Goal: Task Accomplishment & Management: Manage account settings

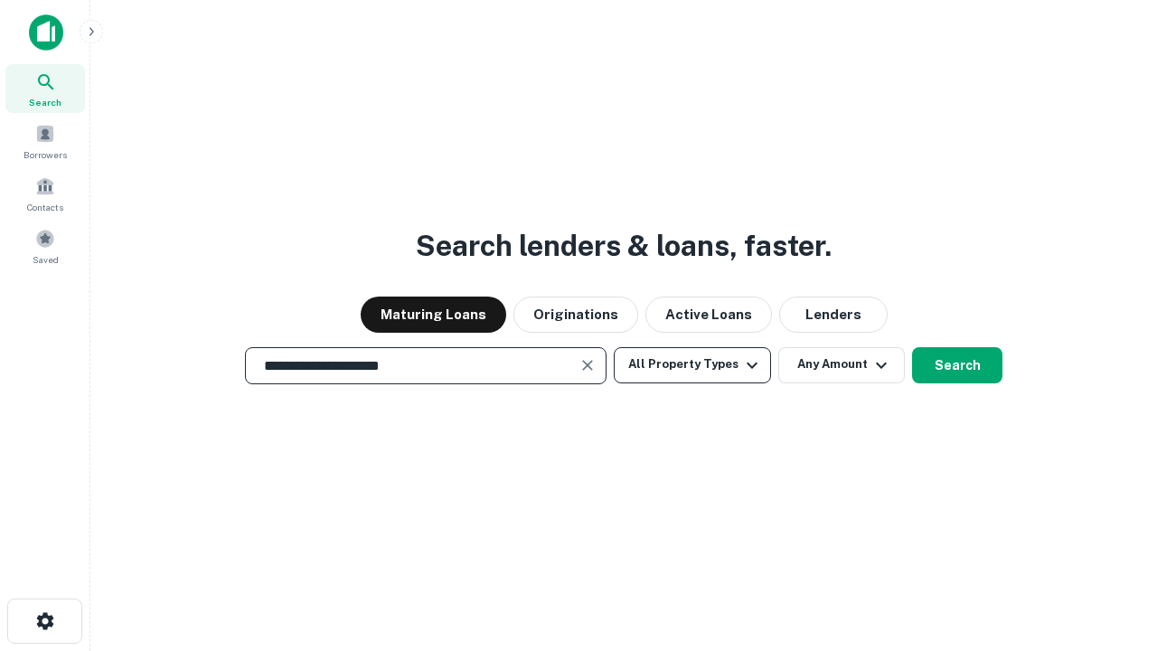
type input "**********"
click at [693, 364] on button "All Property Types" at bounding box center [692, 365] width 157 height 36
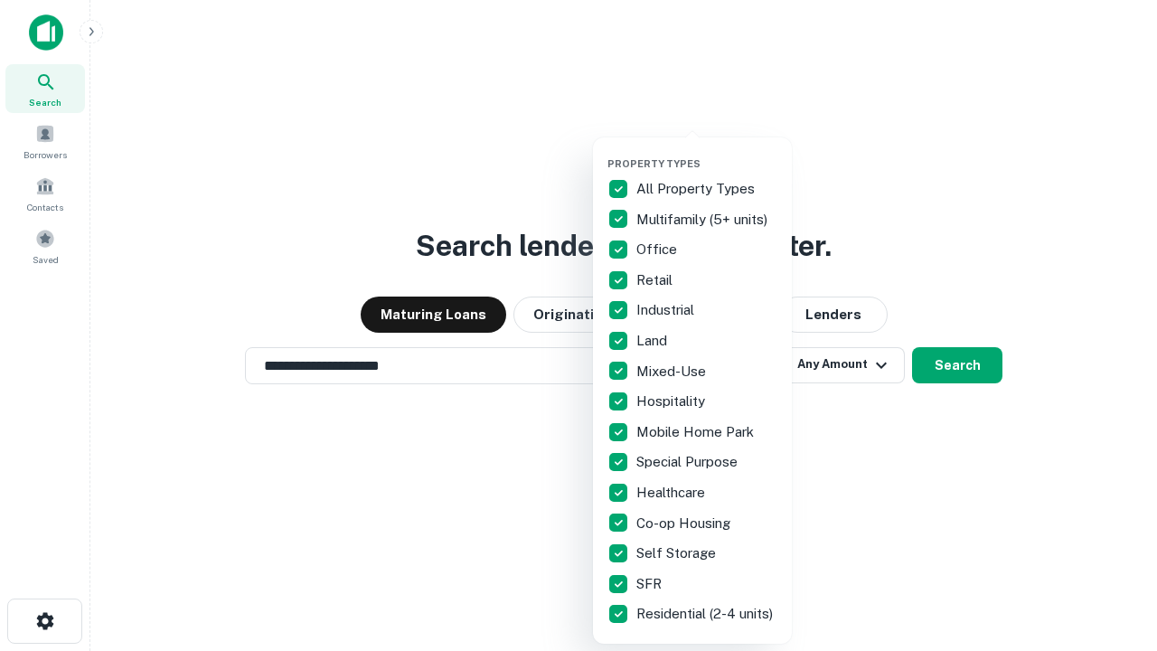
click at [707, 152] on button "button" at bounding box center [707, 152] width 199 height 1
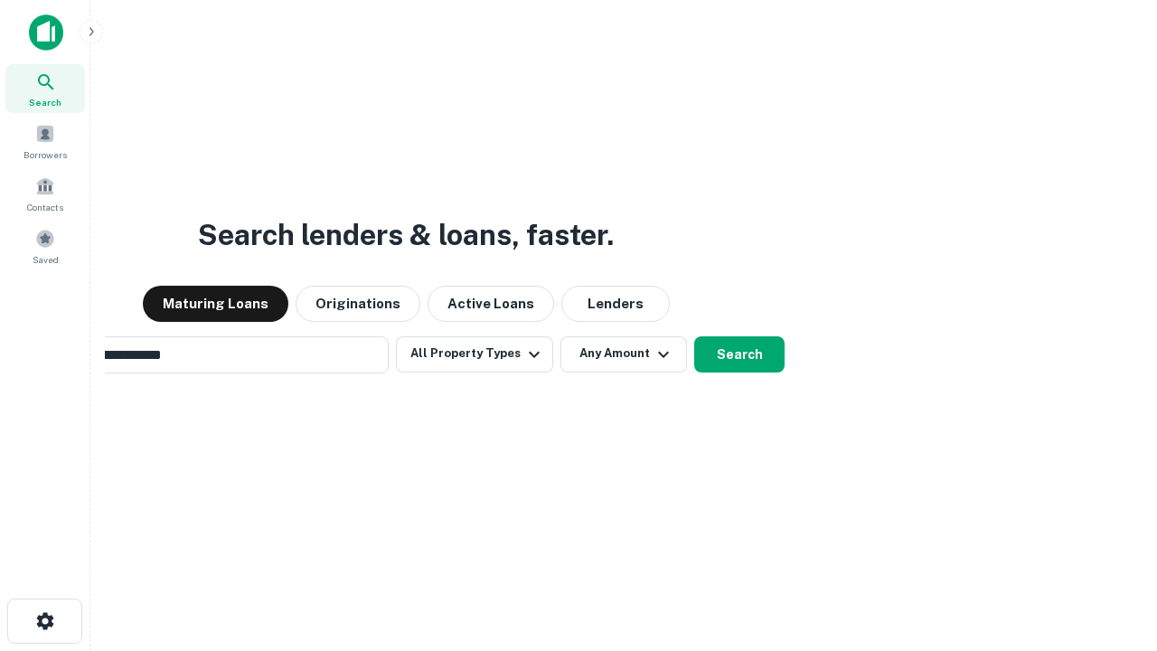
scroll to position [28, 0]
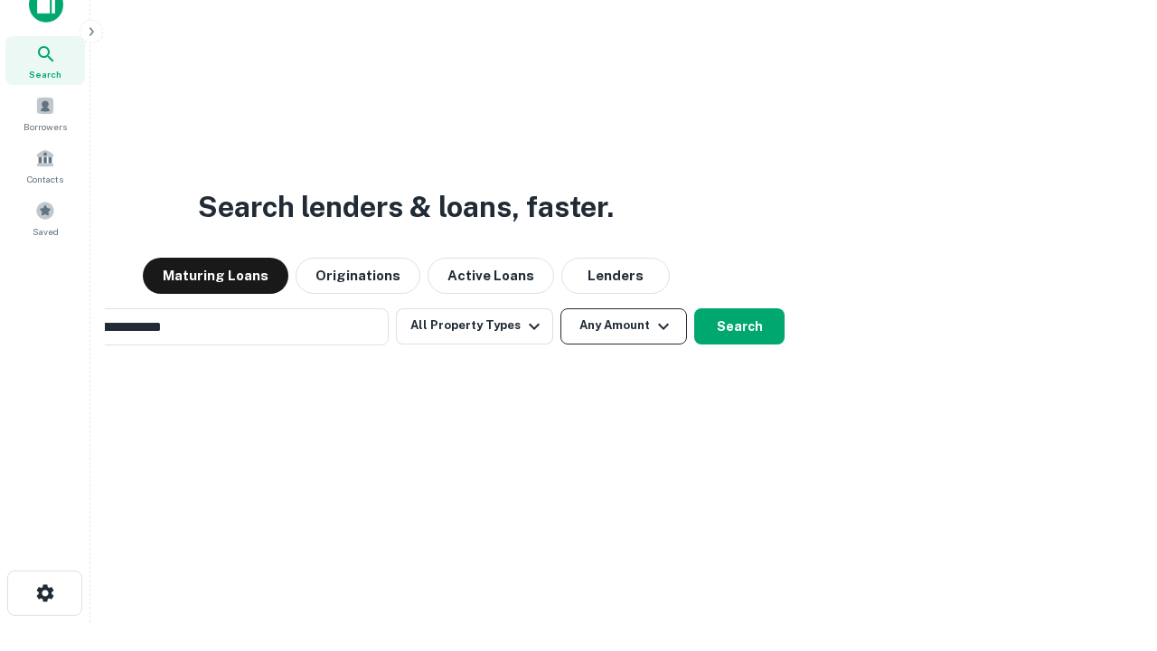
click at [561, 308] on button "Any Amount" at bounding box center [624, 326] width 127 height 36
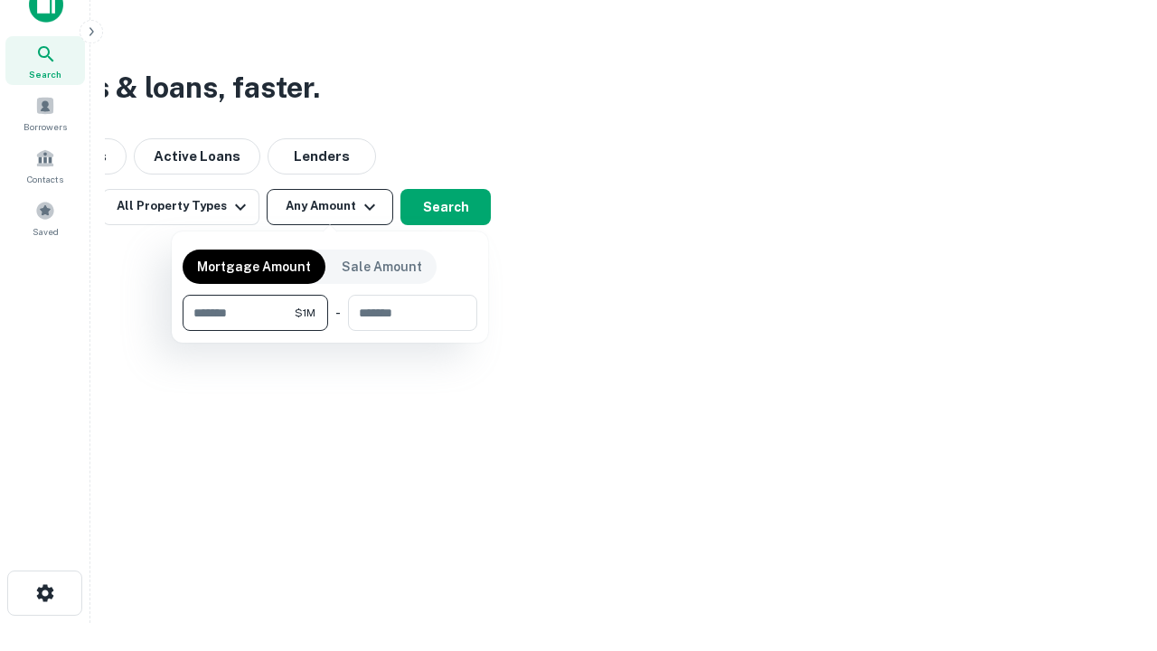
scroll to position [29, 0]
type input "*******"
click at [330, 331] on button "button" at bounding box center [330, 331] width 295 height 1
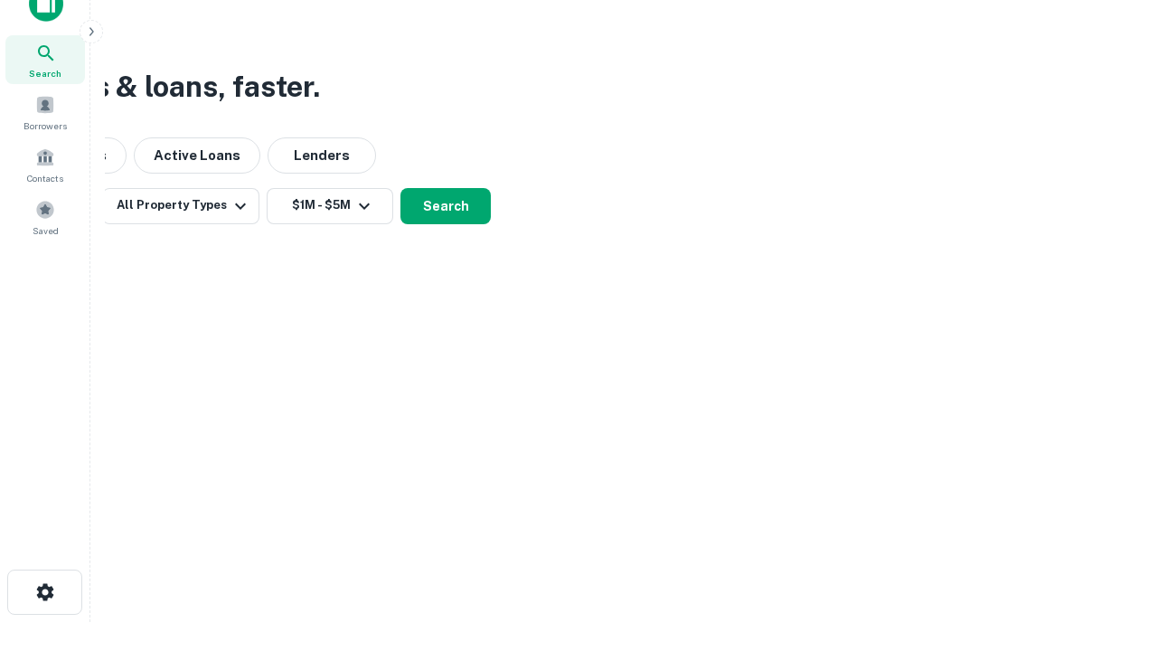
scroll to position [28, 0]
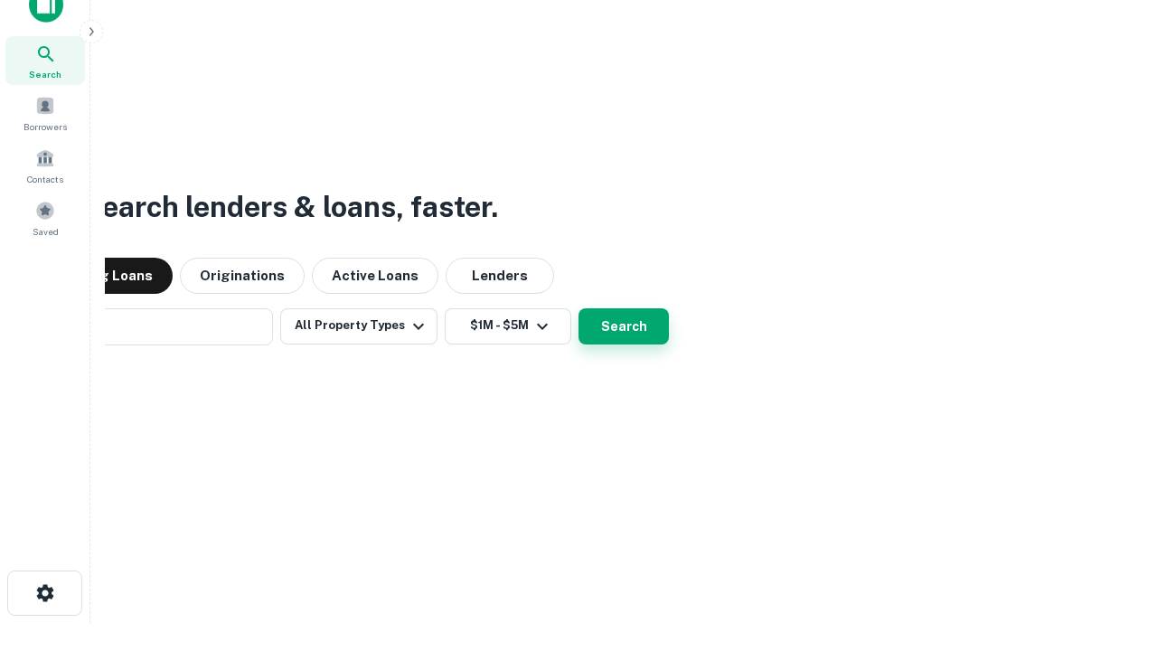
click at [579, 308] on button "Search" at bounding box center [624, 326] width 90 height 36
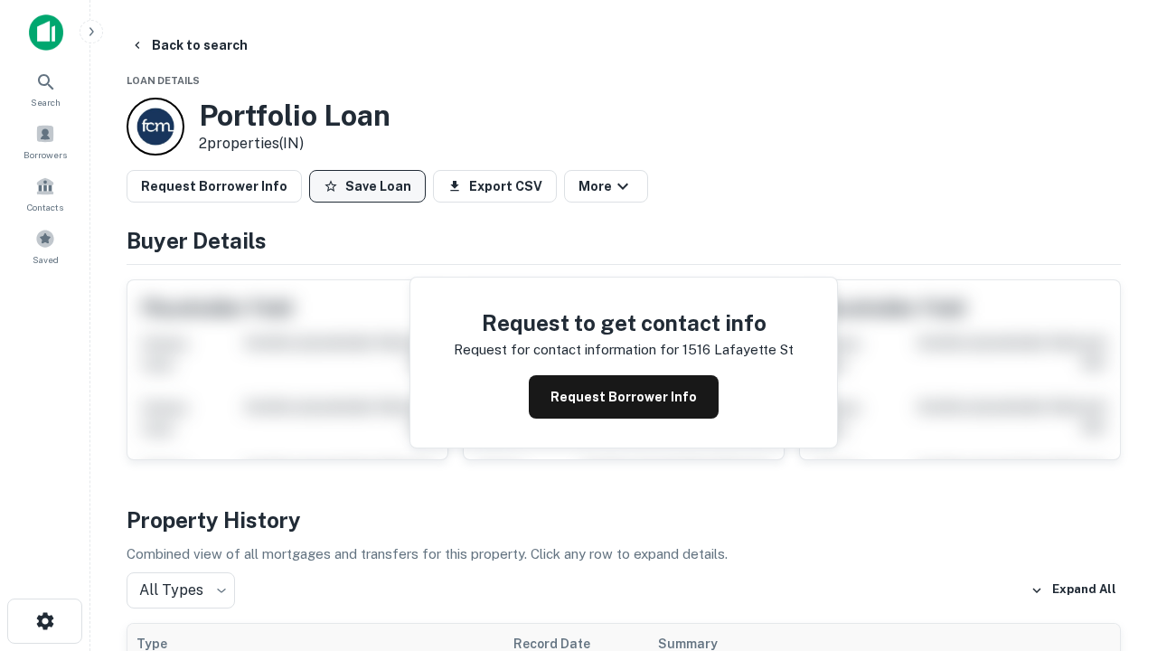
click at [367, 186] on button "Save Loan" at bounding box center [367, 186] width 117 height 33
